Goal: Information Seeking & Learning: Understand process/instructions

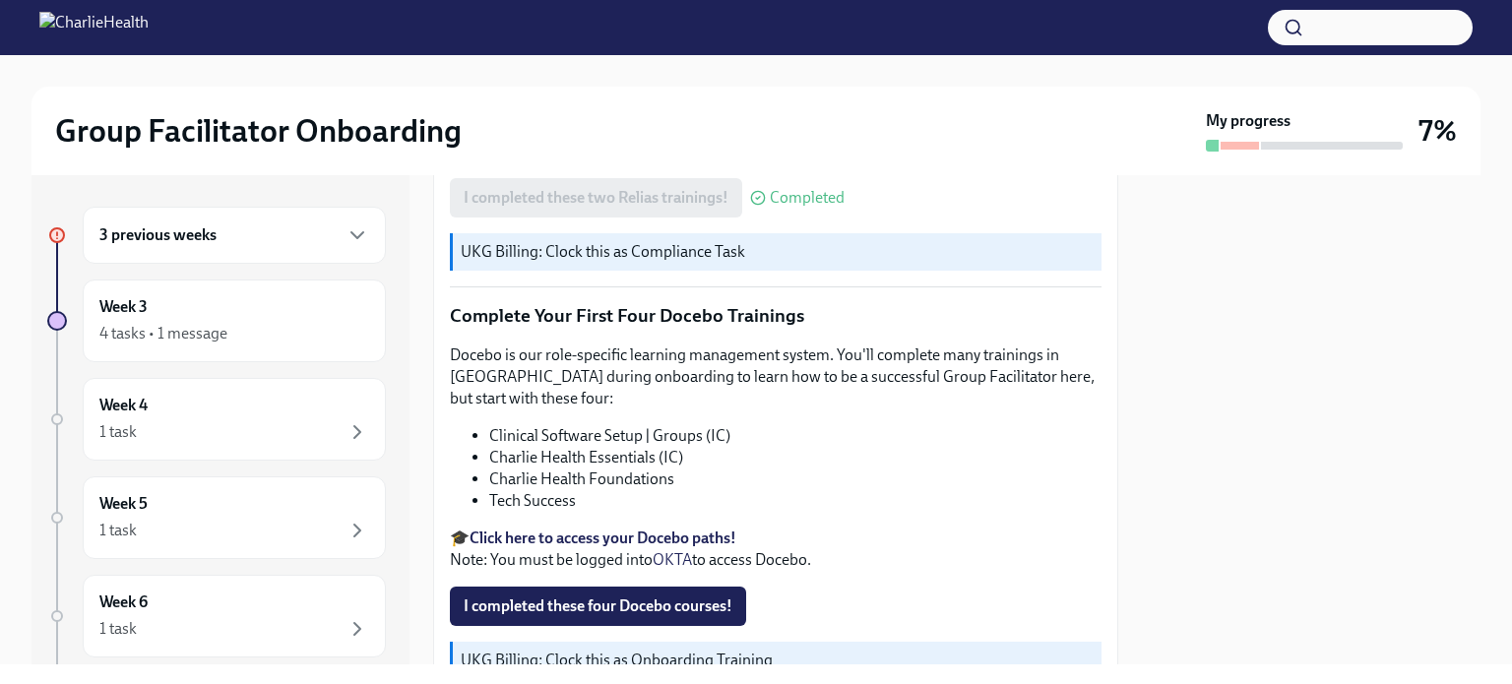
scroll to position [2560, 0]
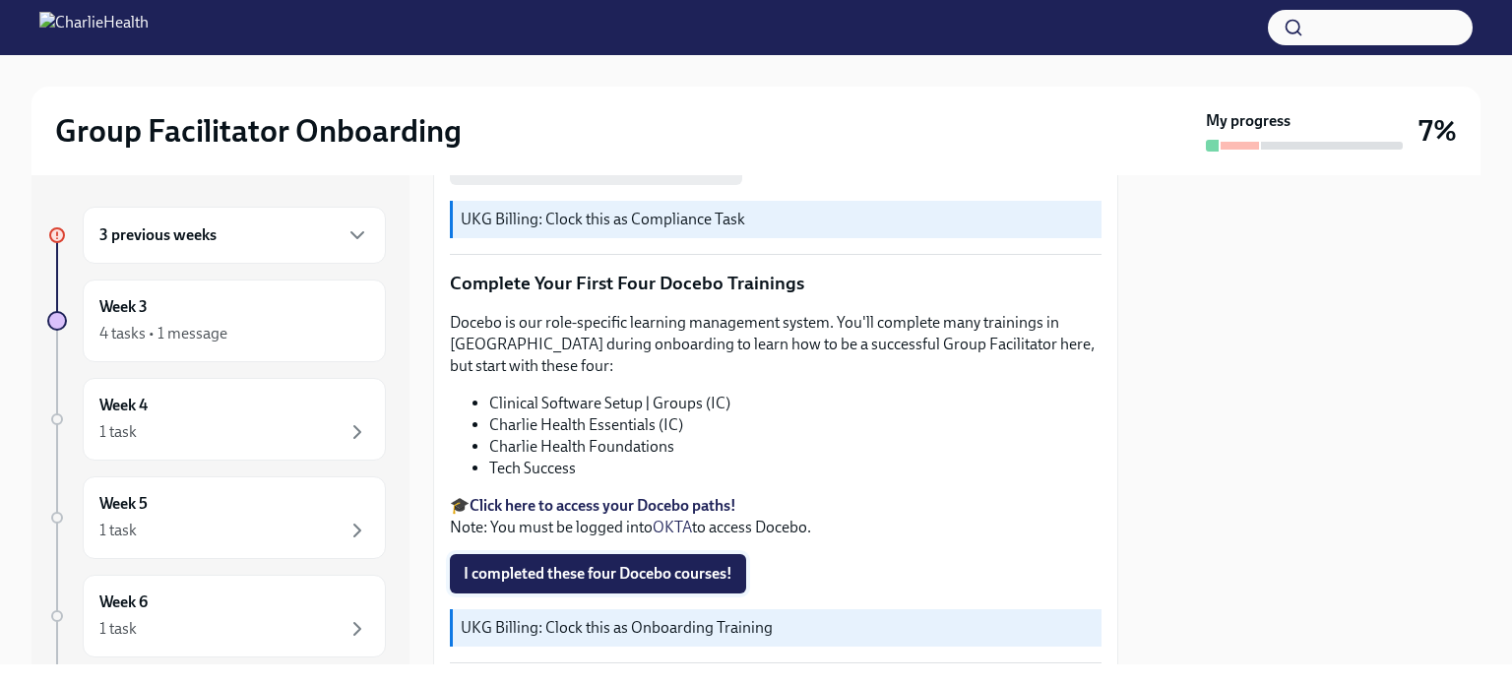
click at [632, 554] on button "I completed these four Docebo courses!" at bounding box center [598, 573] width 296 height 39
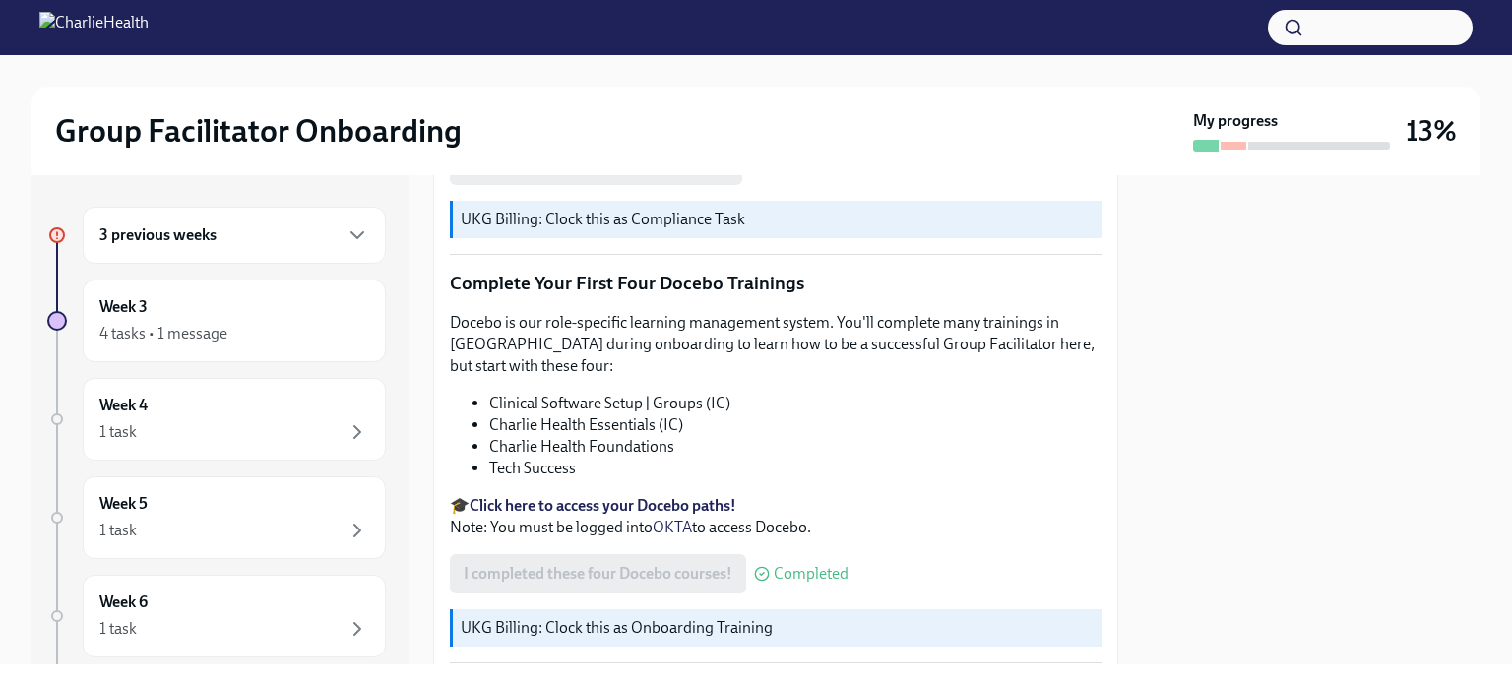
click at [577, 496] on strong "Click here to access your Docebo paths!" at bounding box center [603, 505] width 267 height 19
click at [303, 225] on div "3 previous weeks" at bounding box center [234, 236] width 270 height 24
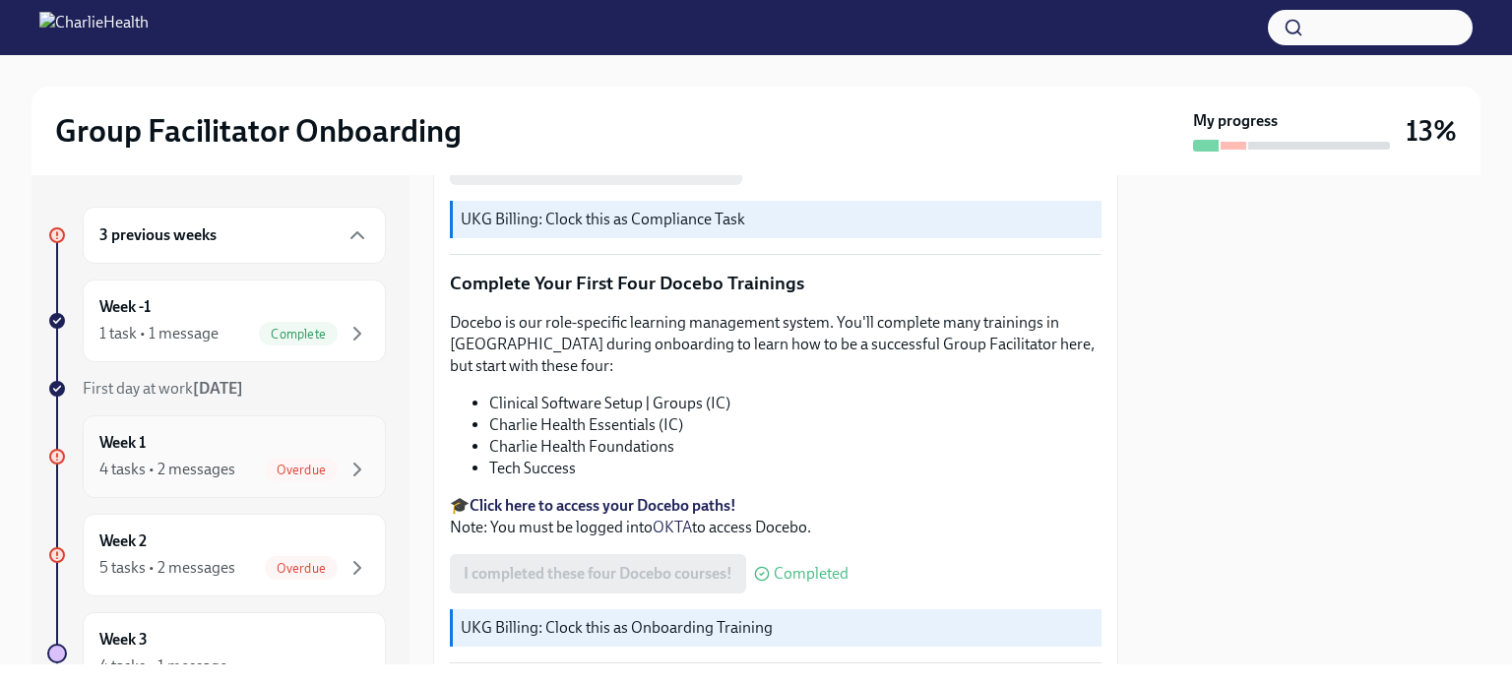
click at [302, 476] on div "Overdue" at bounding box center [301, 470] width 73 height 24
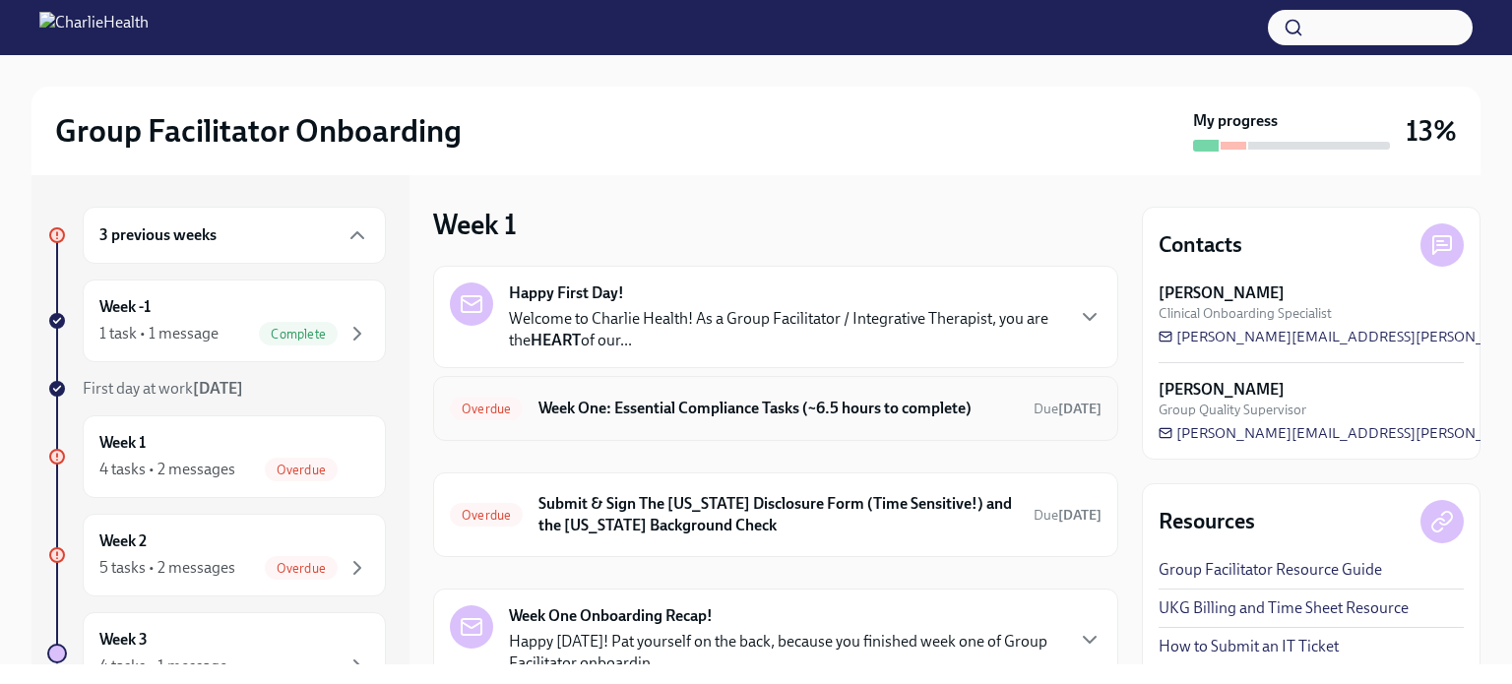
click at [548, 403] on h6 "Week One: Essential Compliance Tasks (~6.5 hours to complete)" at bounding box center [779, 409] width 480 height 22
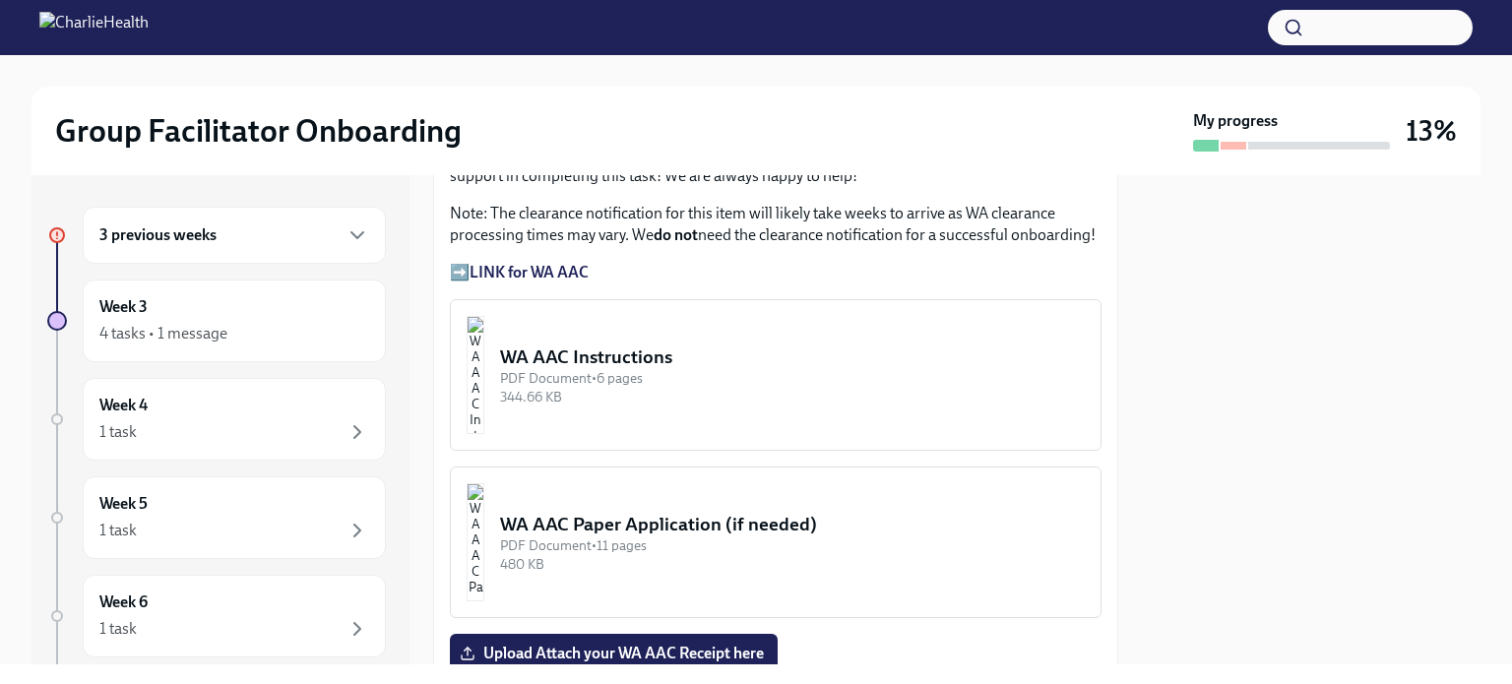
scroll to position [1737, 0]
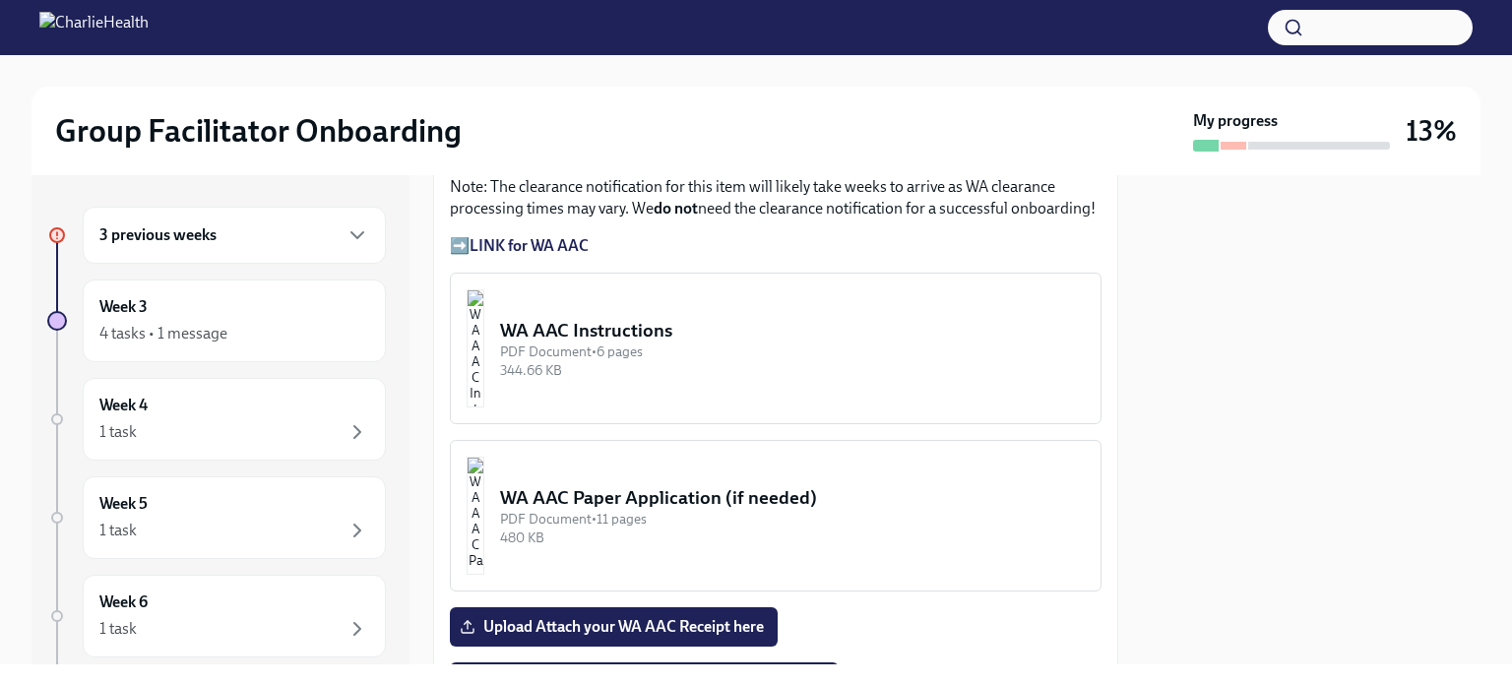
click at [790, 318] on div "WA AAC Instructions" at bounding box center [792, 331] width 585 height 26
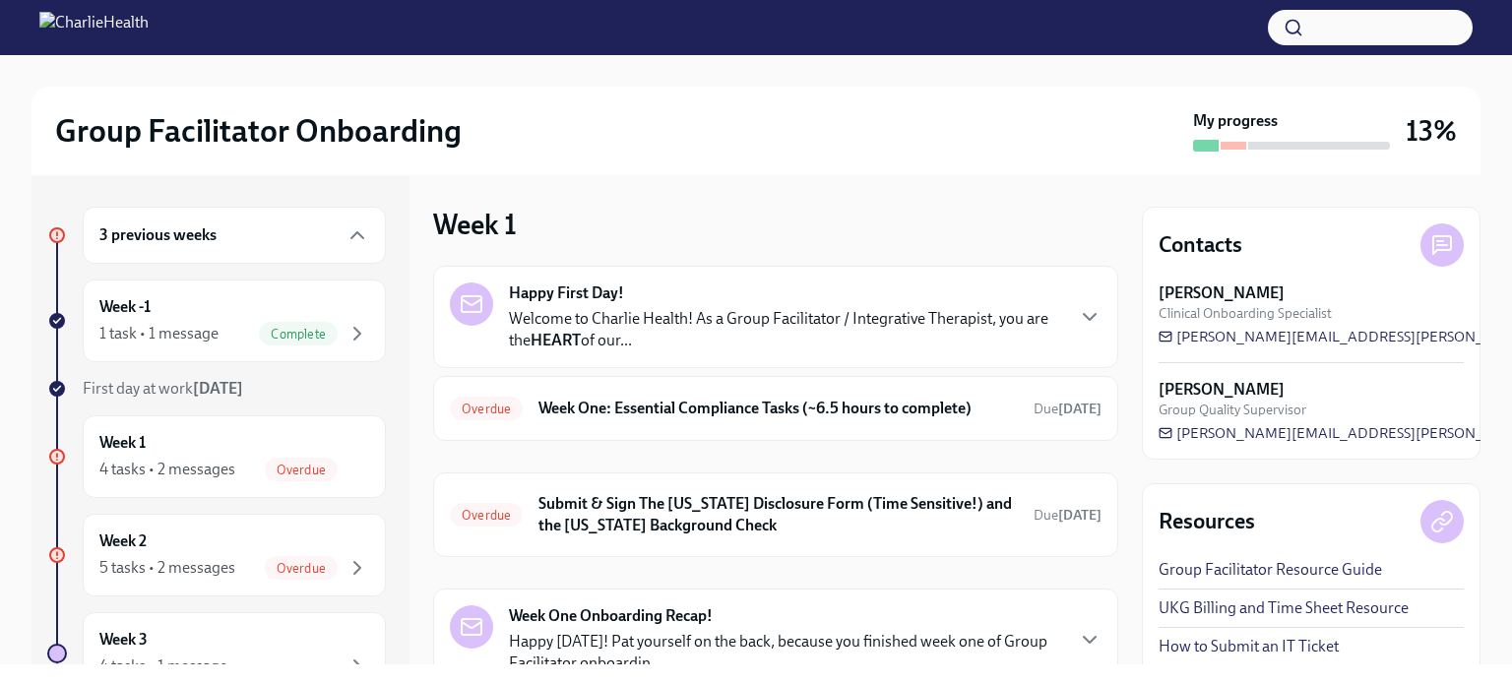
click at [980, 354] on div "Happy First Day! Welcome to Charlie Health! As a Group Facilitator / Integrativ…" at bounding box center [775, 317] width 685 height 102
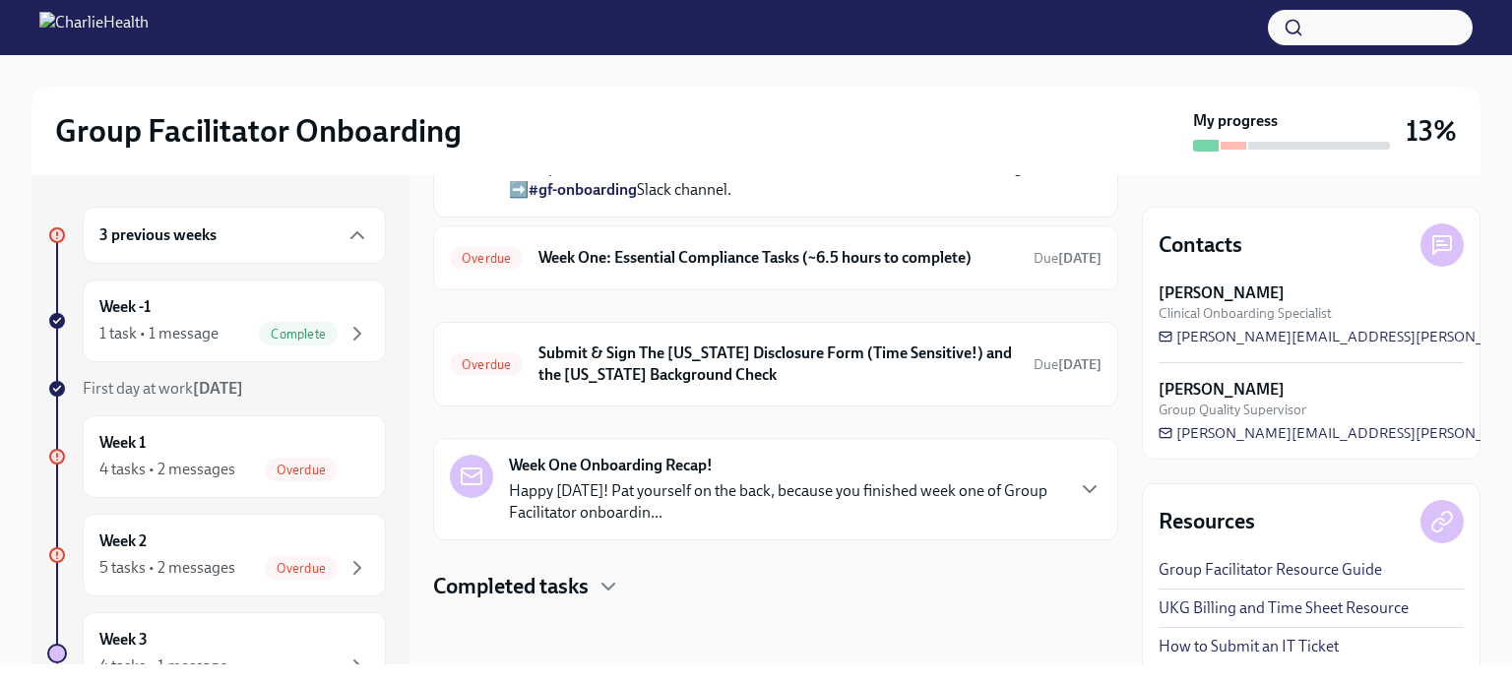
scroll to position [977, 0]
click at [268, 459] on div "Overdue" at bounding box center [301, 470] width 73 height 24
click at [302, 465] on span "Overdue" at bounding box center [301, 470] width 73 height 15
click at [524, 256] on div "Overdue Week One: Essential Compliance Tasks (~6.5 hours to complete) Due [DATE]" at bounding box center [776, 258] width 652 height 32
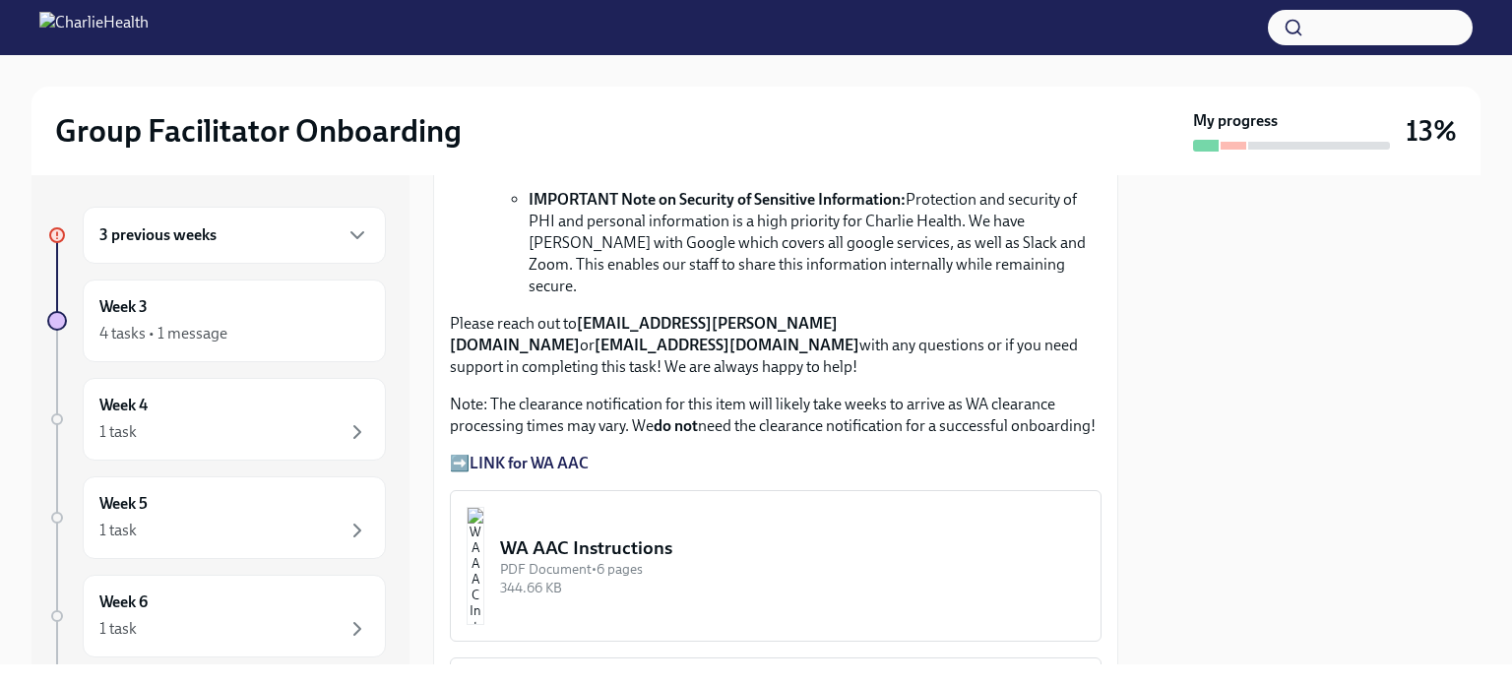
scroll to position [1528, 0]
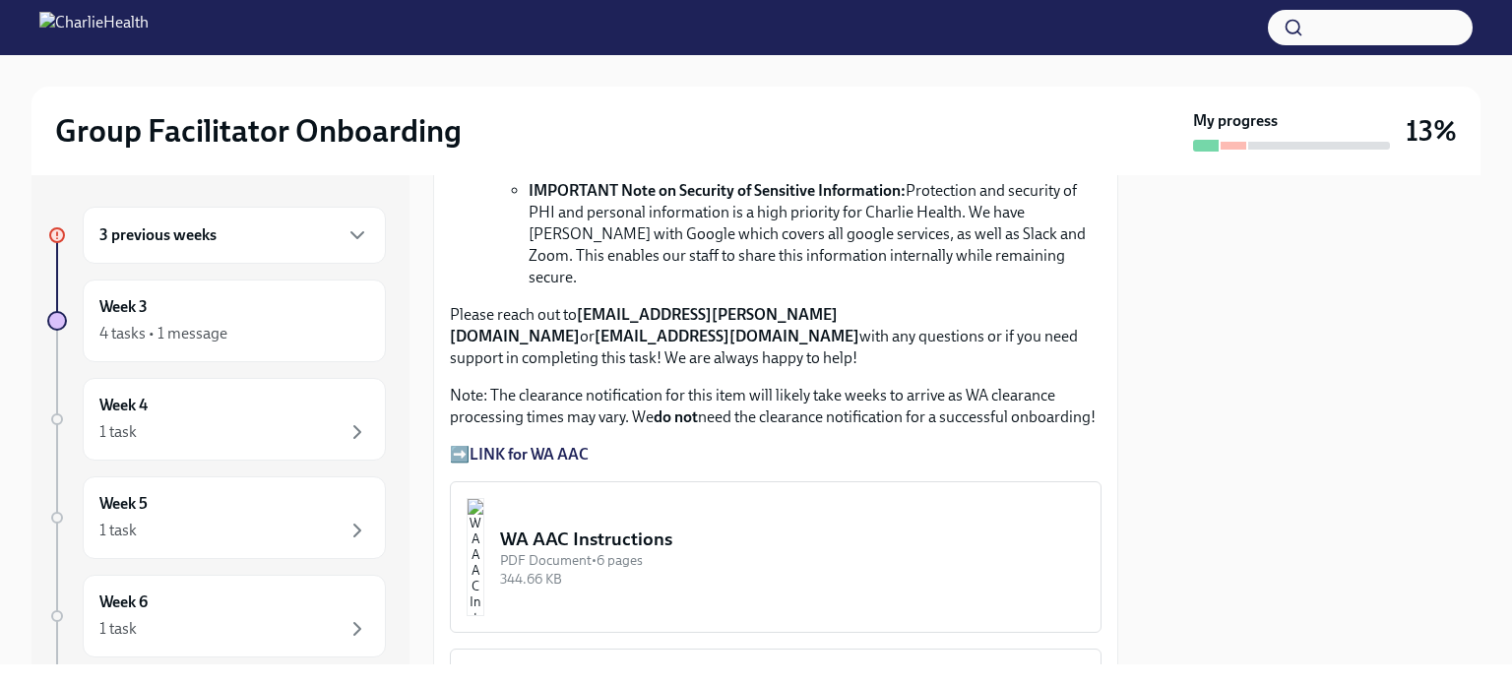
click at [529, 445] on strong "LINK for WA AAC" at bounding box center [529, 454] width 119 height 19
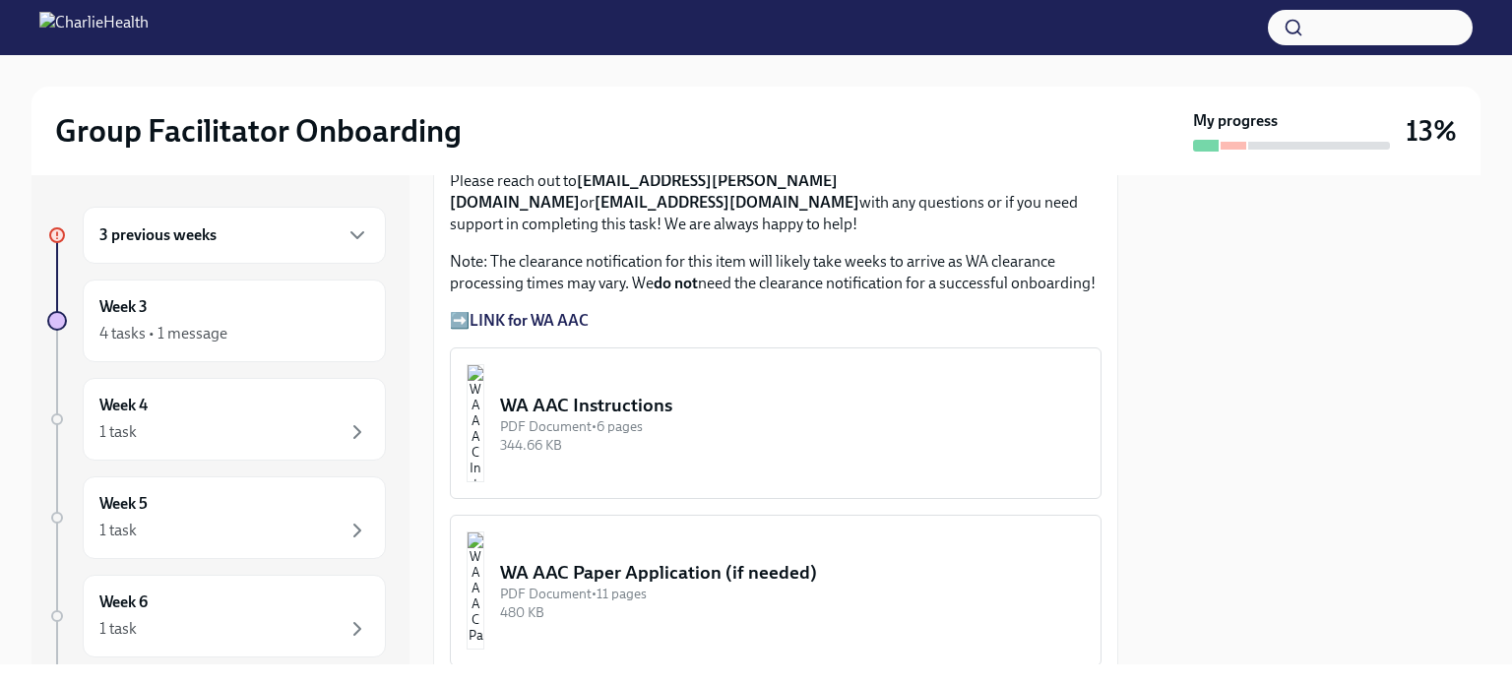
scroll to position [1705, 0]
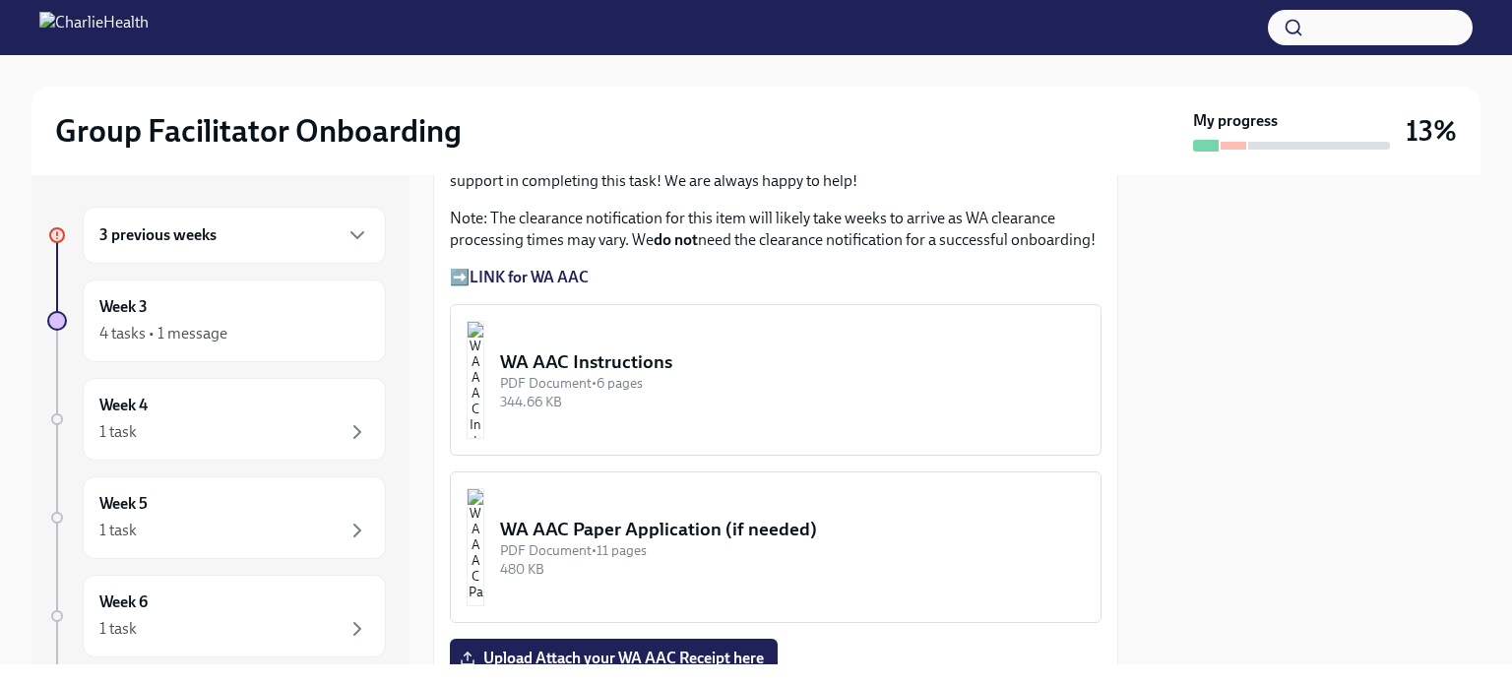
click at [484, 321] on img "button" at bounding box center [476, 380] width 18 height 118
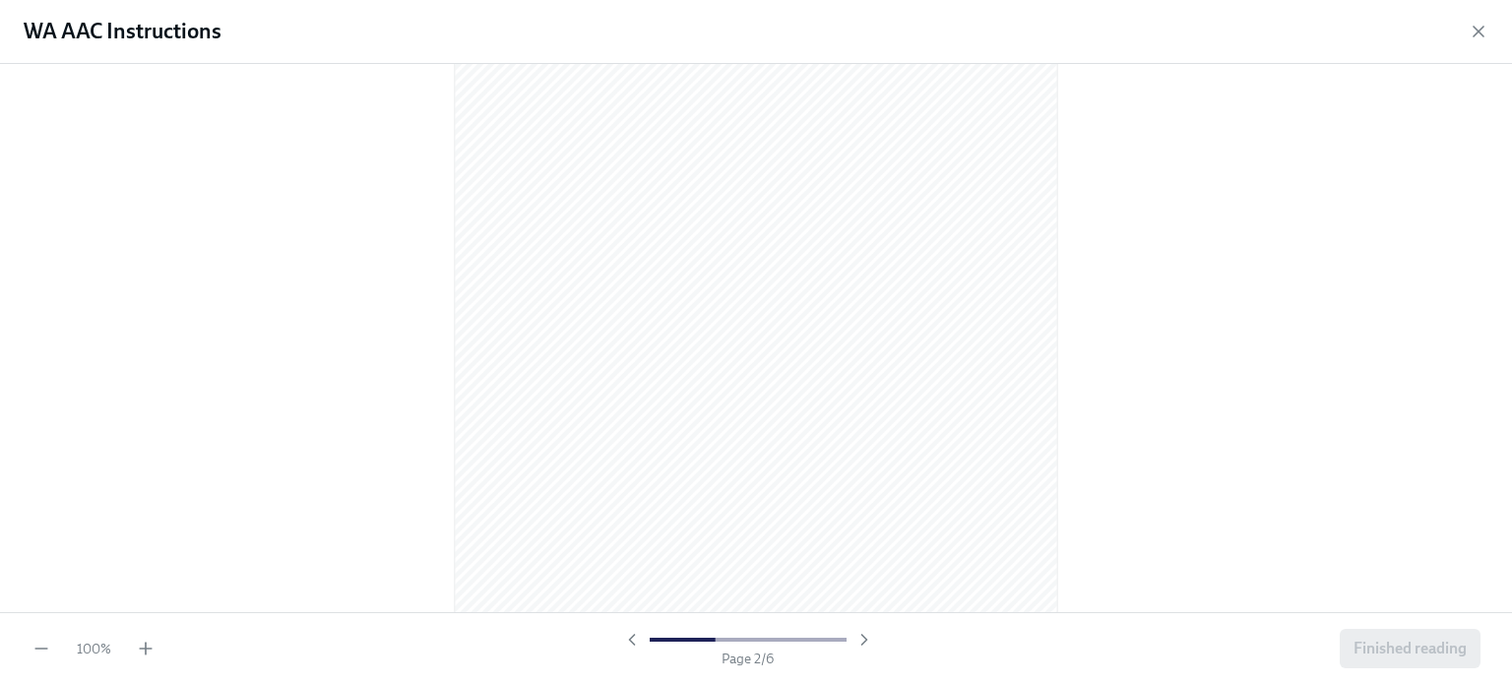
scroll to position [966, 0]
